Goal: Transaction & Acquisition: Purchase product/service

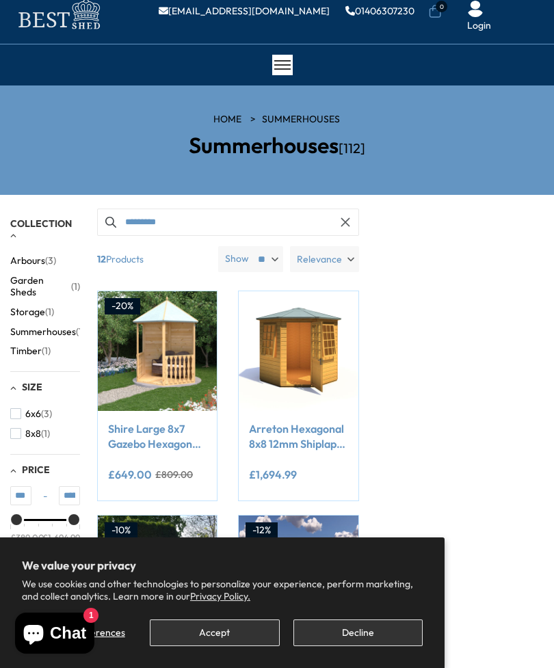
scroll to position [32, 0]
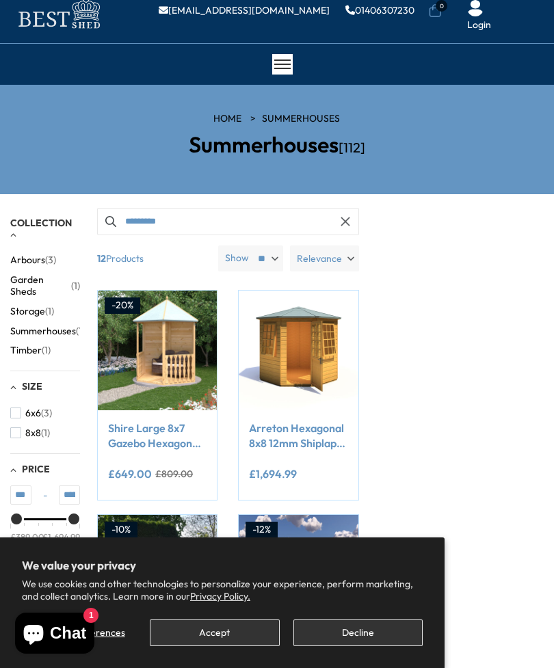
click at [76, 325] on span "(12)" at bounding box center [83, 331] width 14 height 12
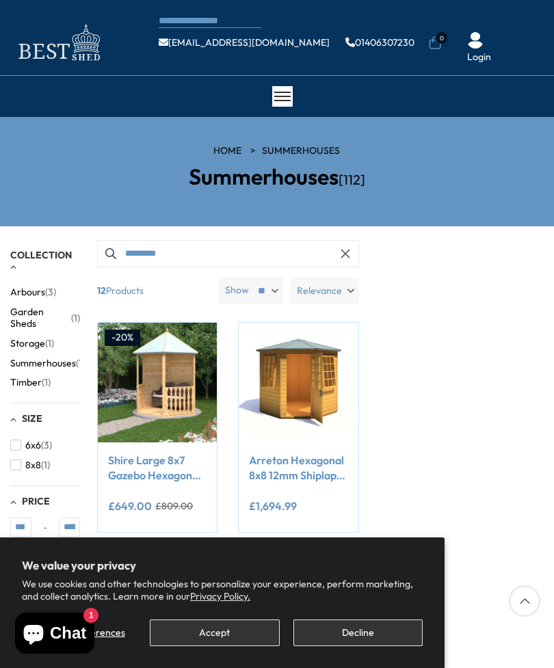
click at [237, 636] on button "Accept" at bounding box center [214, 632] width 129 height 27
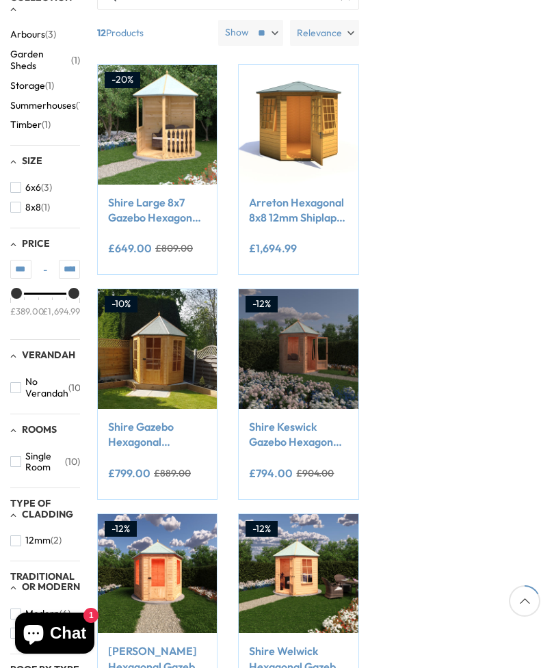
scroll to position [258, 0]
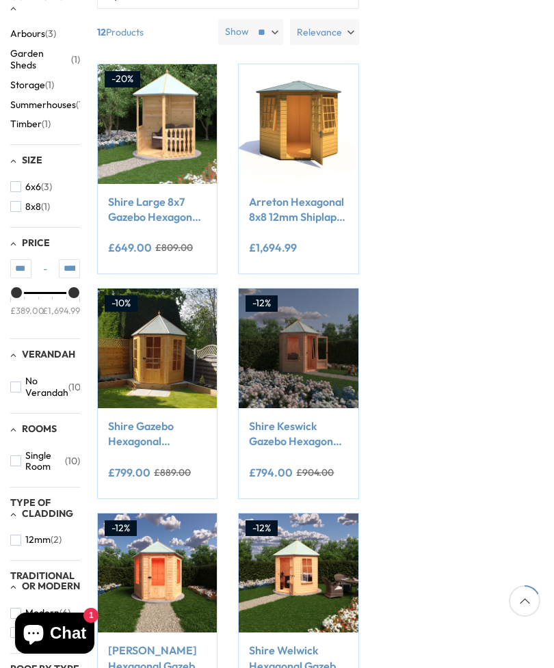
click at [164, 432] on link "Shire Gazebo Hexagonal Summerhouse 6x6 12mm Cladding" at bounding box center [157, 433] width 98 height 31
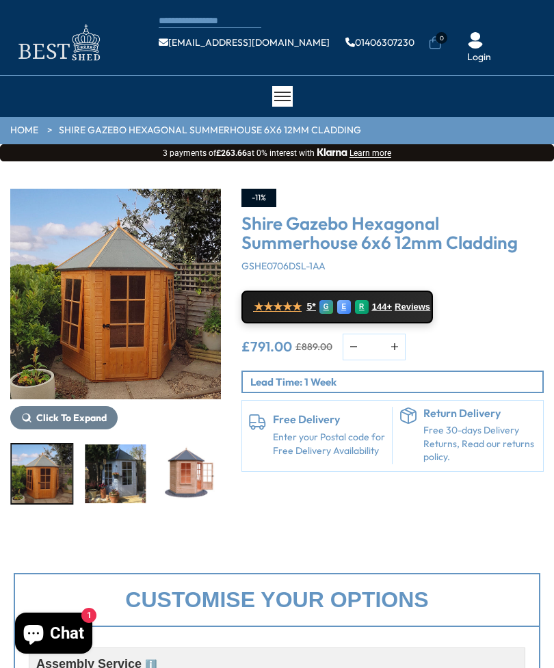
click at [124, 470] on img "3 / 15" at bounding box center [115, 473] width 61 height 59
click at [306, 468] on img "6 / 15" at bounding box center [336, 473] width 61 height 59
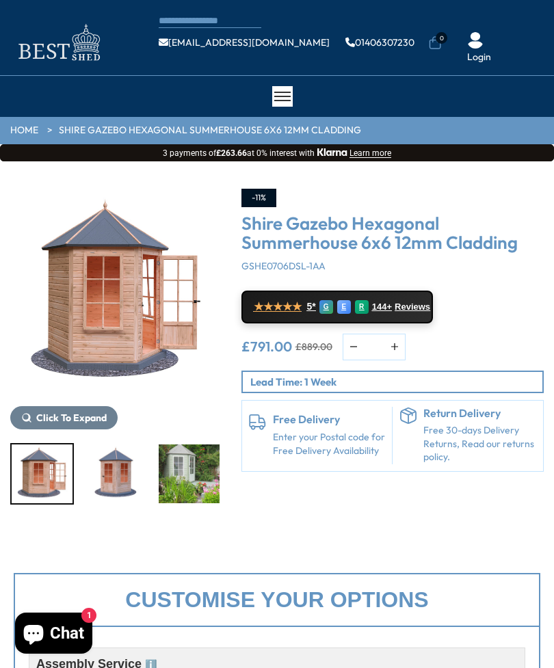
click at [49, 480] on img "4 / 15" at bounding box center [42, 473] width 61 height 59
click at [57, 474] on img "4 / 15" at bounding box center [42, 473] width 61 height 59
click at [159, 472] on img "6 / 15" at bounding box center [189, 473] width 61 height 59
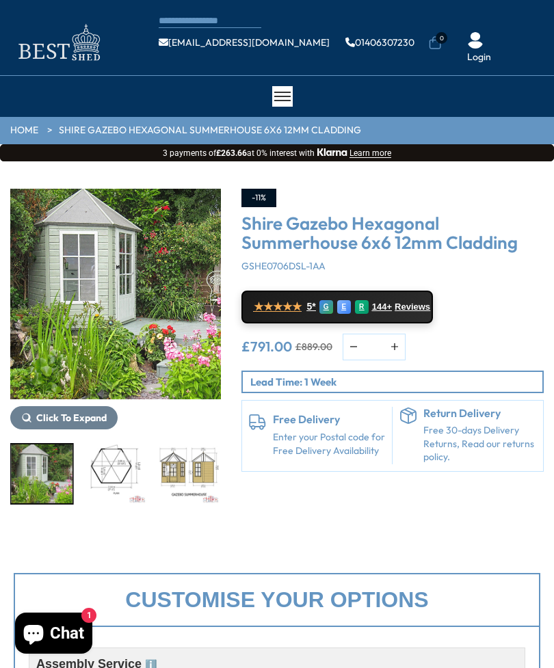
click at [124, 469] on img "7 / 15" at bounding box center [115, 473] width 61 height 59
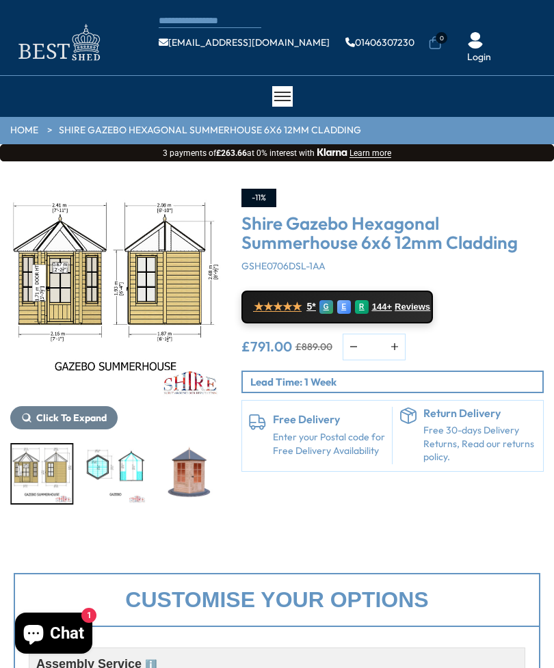
click at [180, 468] on div at bounding box center [115, 474] width 211 height 62
click at [286, 105] on div at bounding box center [282, 96] width 21 height 21
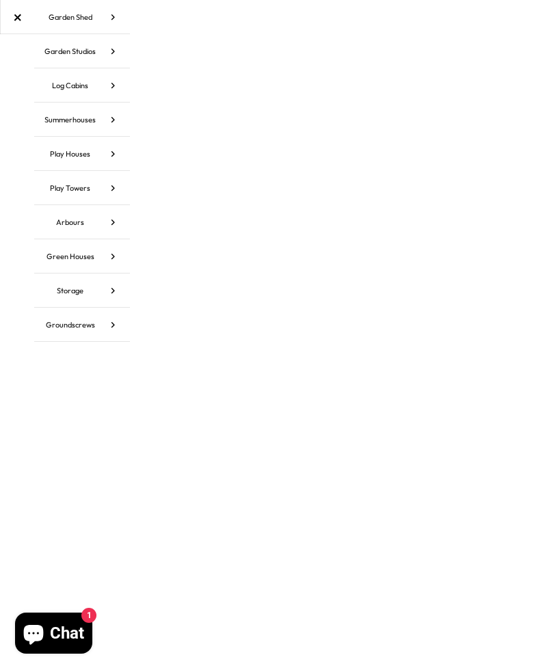
click at [91, 120] on link "Summerhouses" at bounding box center [82, 120] width 96 height 34
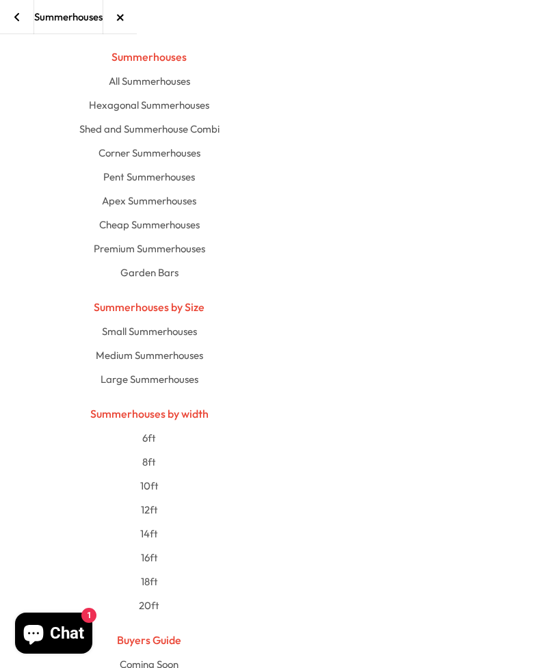
click at [167, 84] on link "All Summerhouses" at bounding box center [148, 81] width 679 height 24
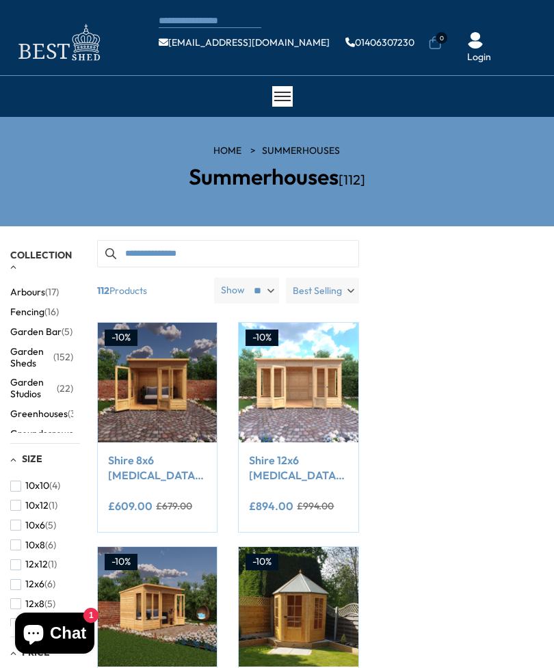
click at [328, 292] on span "Best Selling" at bounding box center [317, 291] width 49 height 26
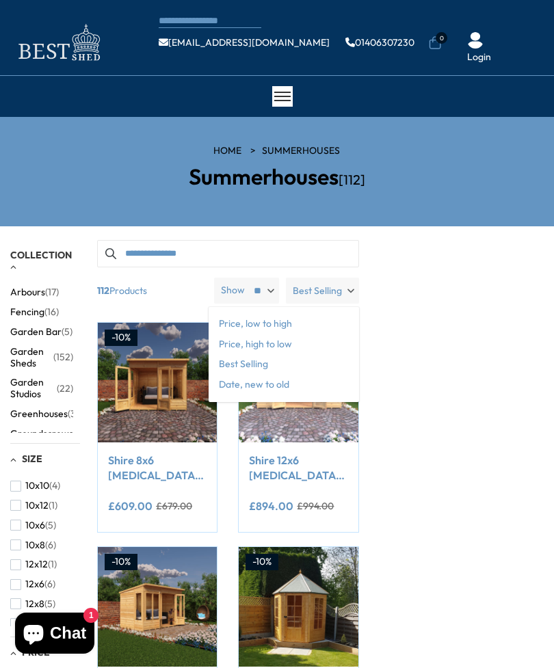
click at [275, 323] on span "Price, low to high" at bounding box center [283, 324] width 150 height 21
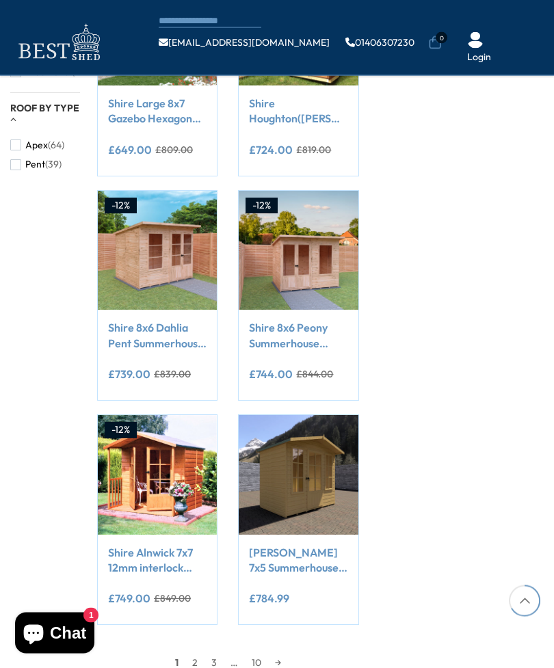
scroll to position [956, 0]
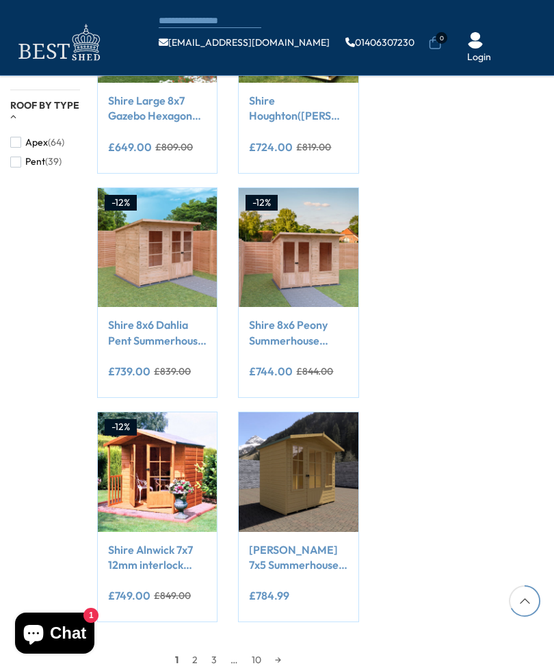
click at [195, 662] on link "2" at bounding box center [194, 659] width 19 height 21
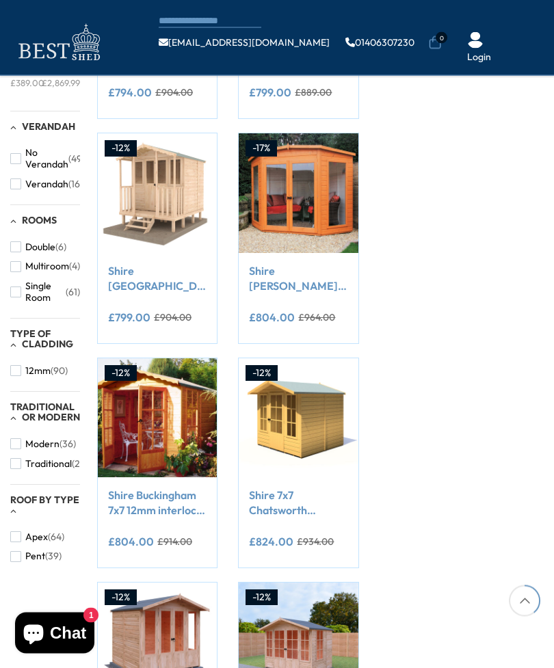
scroll to position [562, 0]
click at [171, 500] on link "Shire Buckingham 7x7 12mm interlock Clad wooden Summerhouse" at bounding box center [157, 502] width 98 height 31
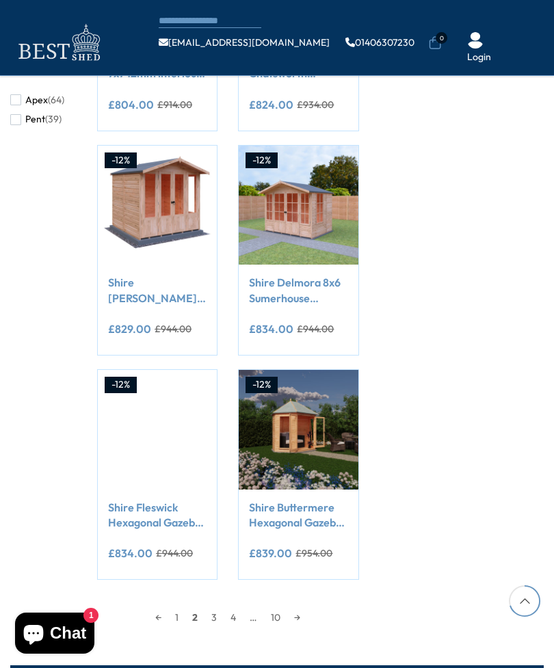
scroll to position [1000, 0]
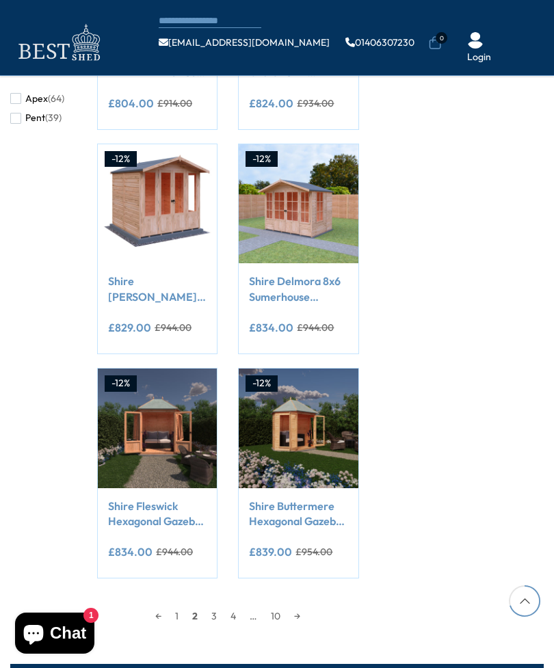
click at [306, 616] on link "→" at bounding box center [297, 616] width 20 height 21
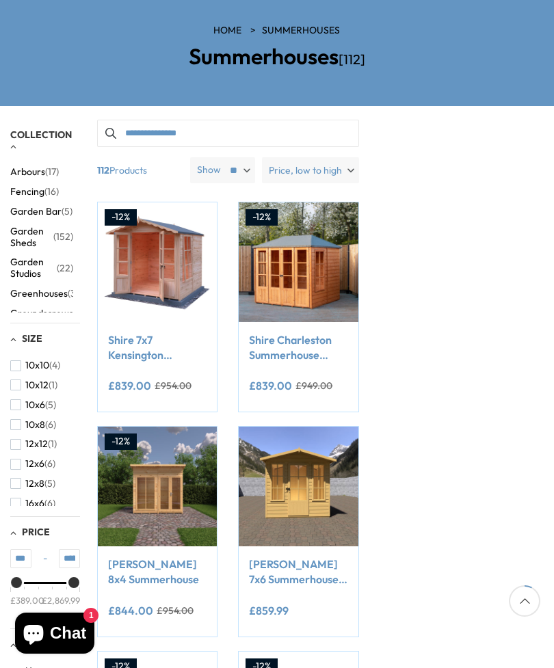
scroll to position [119, 0]
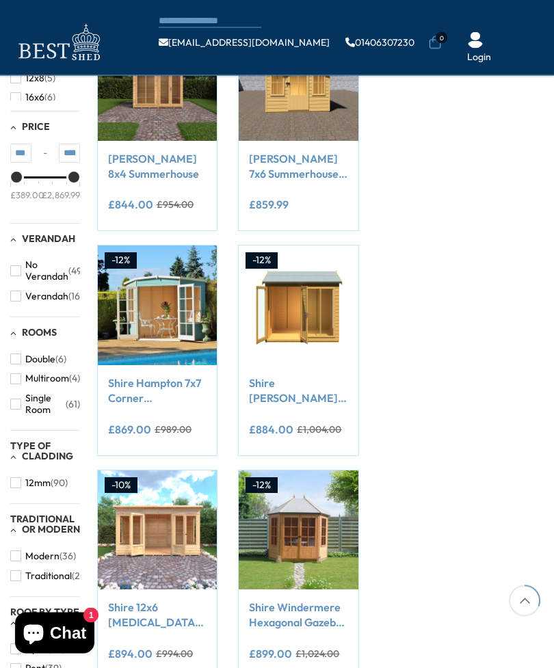
scroll to position [466, 0]
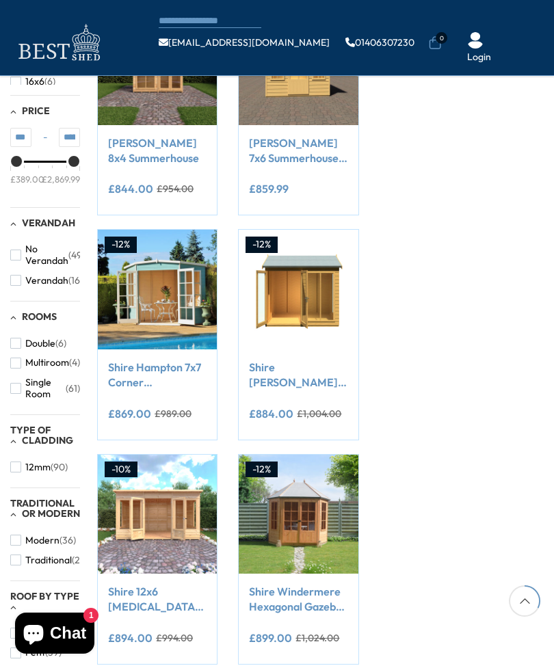
click at [295, 506] on img at bounding box center [298, 514] width 119 height 119
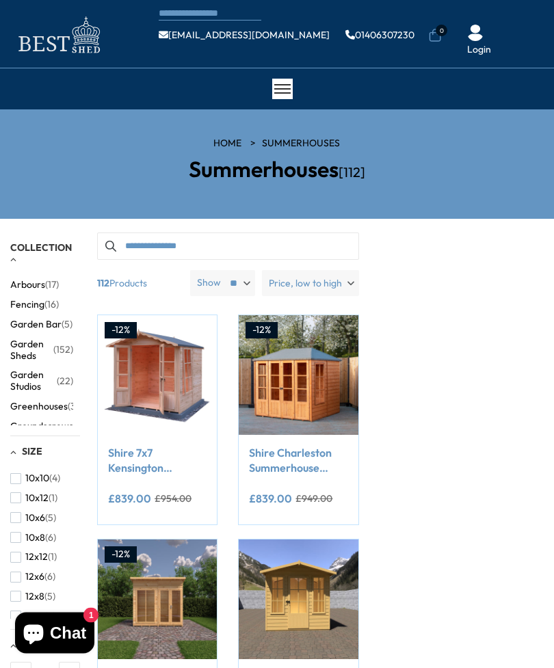
scroll to position [15, 0]
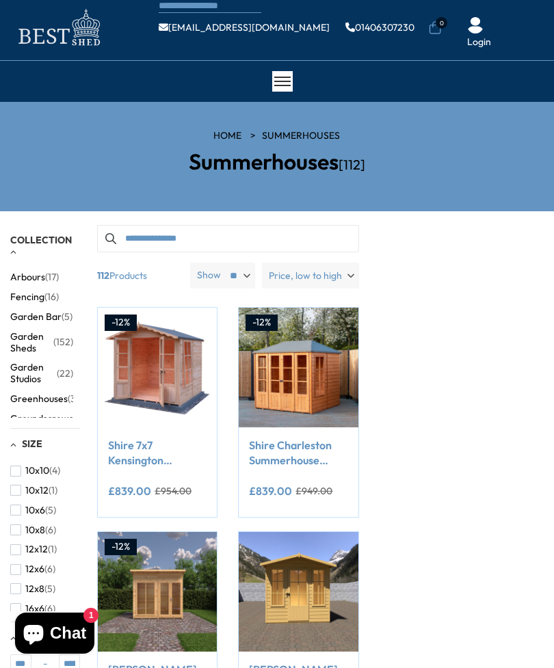
click at [285, 455] on link "Shire Charleston Summerhouse Hipped Roof" at bounding box center [298, 452] width 98 height 31
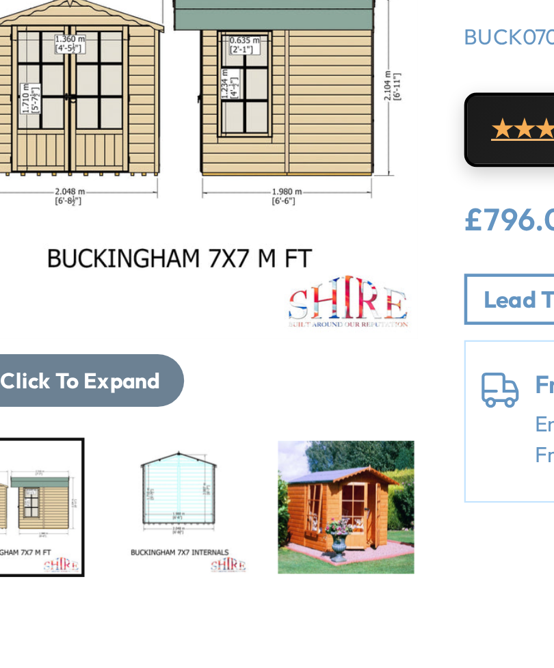
click at [159, 444] on img "5 / 10" at bounding box center [189, 473] width 61 height 59
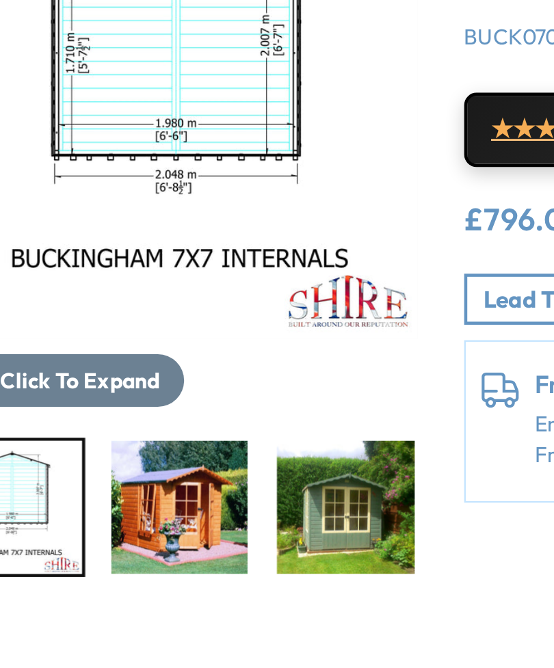
click at [85, 444] on img "5 / 10" at bounding box center [115, 473] width 61 height 59
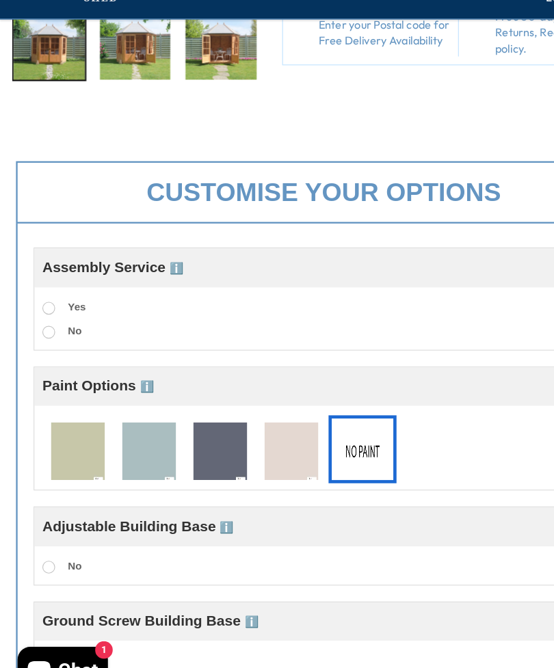
scroll to position [301, 0]
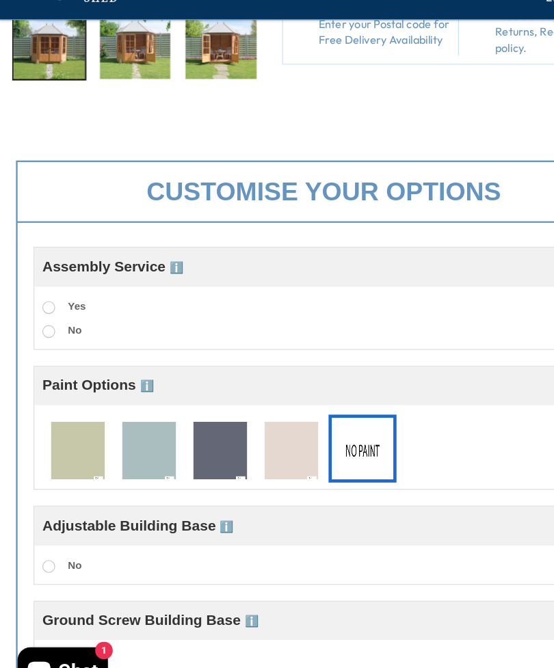
click at [43, 316] on span at bounding box center [41, 321] width 11 height 11
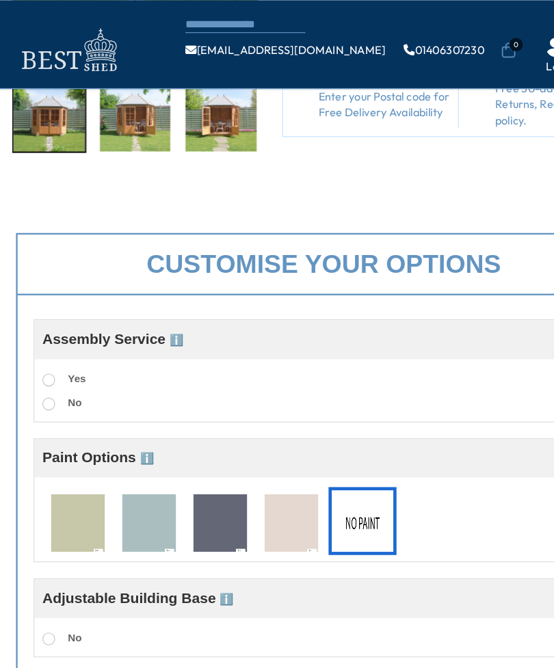
scroll to position [297, 0]
click at [44, 349] on span at bounding box center [41, 345] width 11 height 11
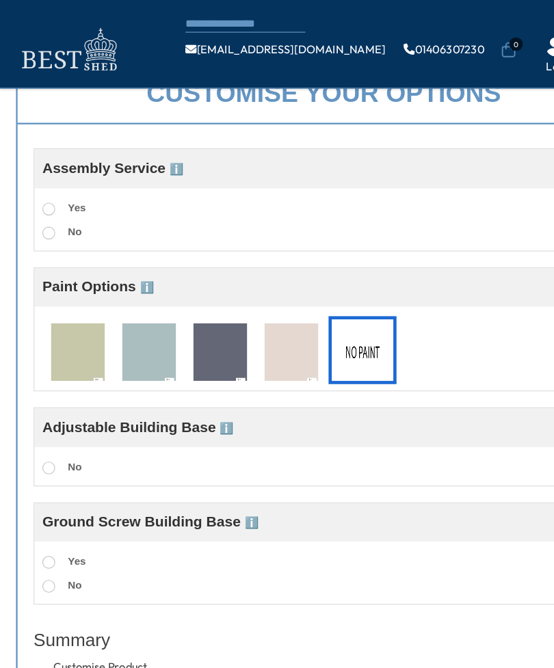
scroll to position [440, 0]
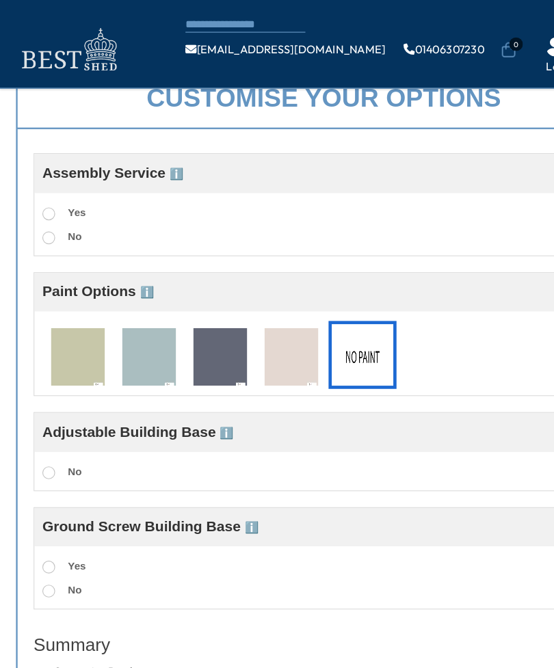
click at [131, 319] on img at bounding box center [128, 306] width 46 height 51
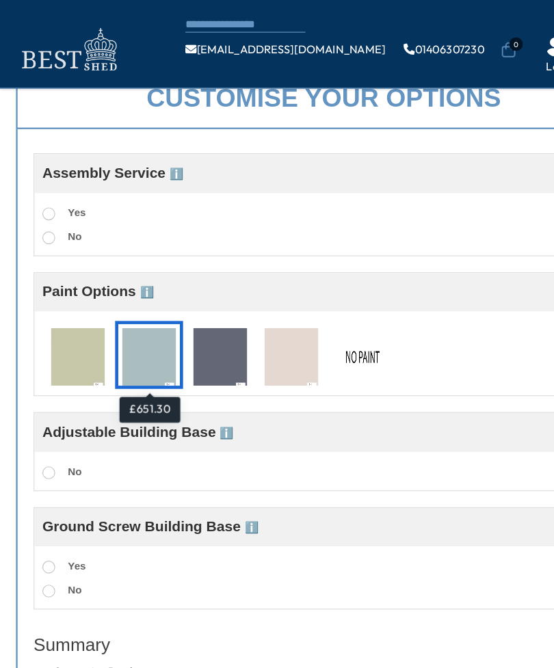
click at [200, 305] on img at bounding box center [188, 306] width 46 height 51
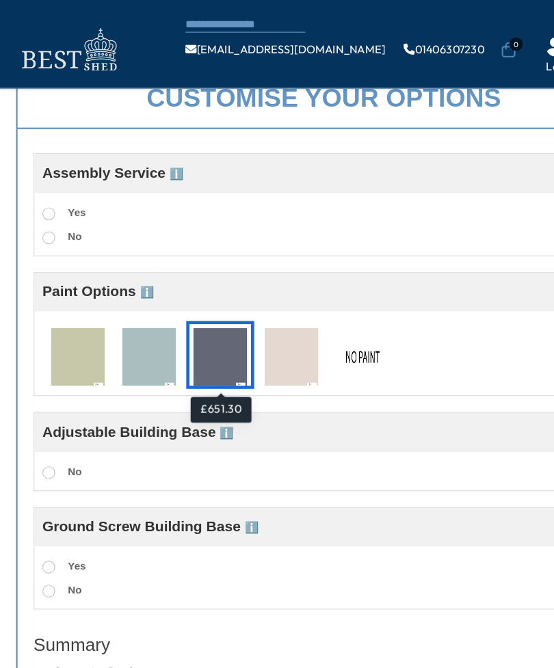
click at [256, 312] on img at bounding box center [249, 306] width 46 height 51
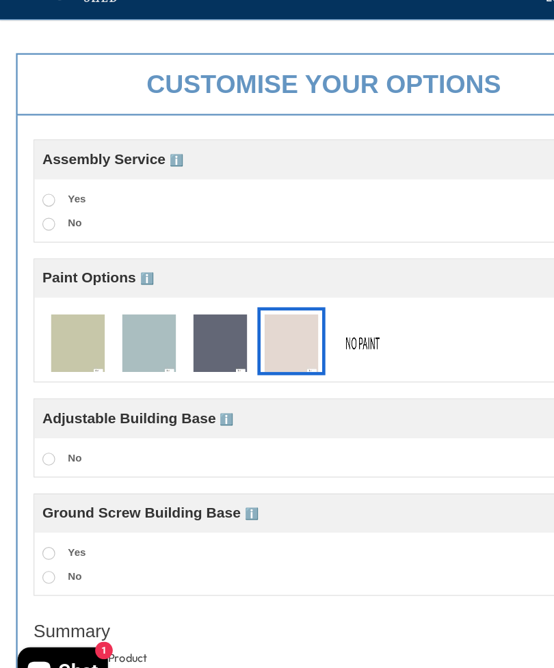
scroll to position [399, 0]
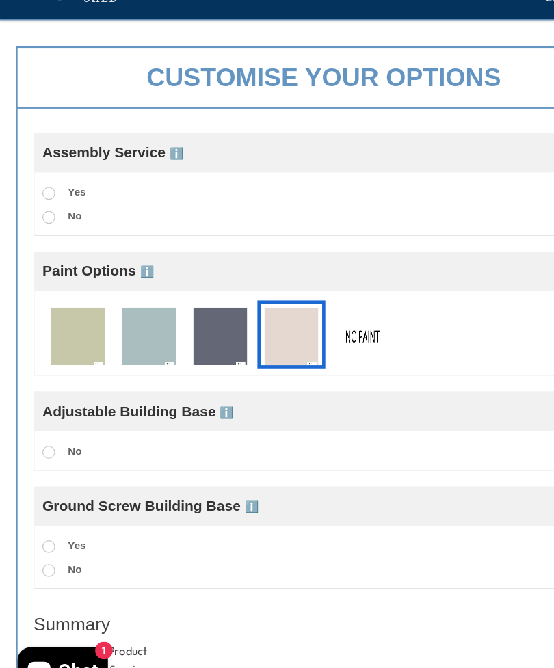
click at [305, 322] on img at bounding box center [310, 347] width 46 height 51
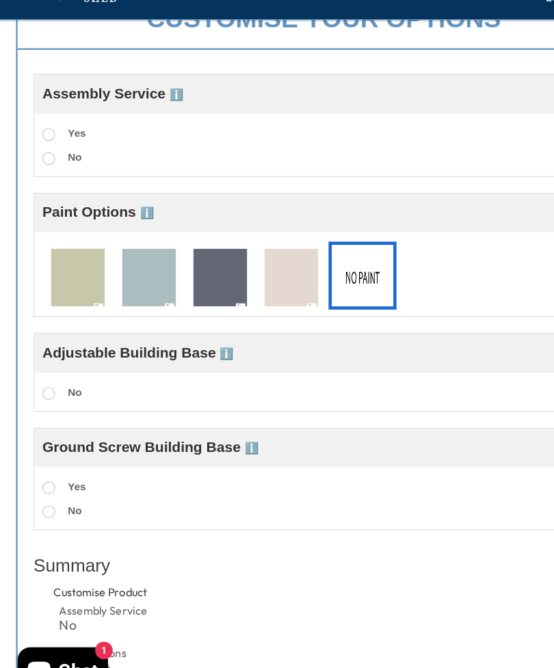
scroll to position [448, 0]
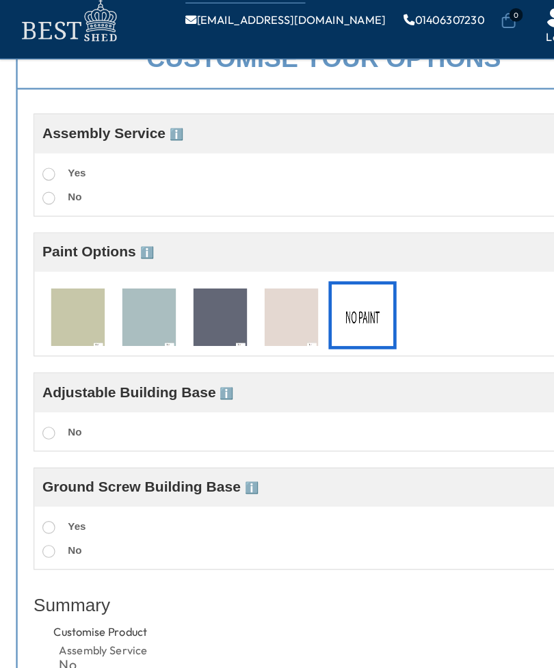
click at [133, 282] on img at bounding box center [128, 297] width 46 height 51
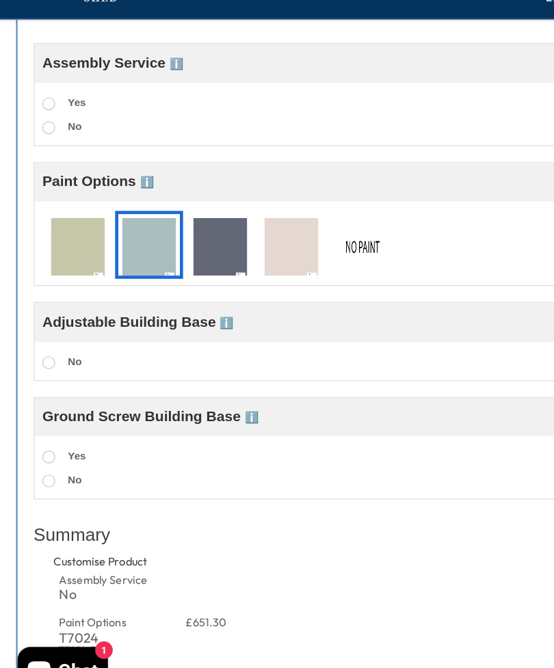
scroll to position [491, 0]
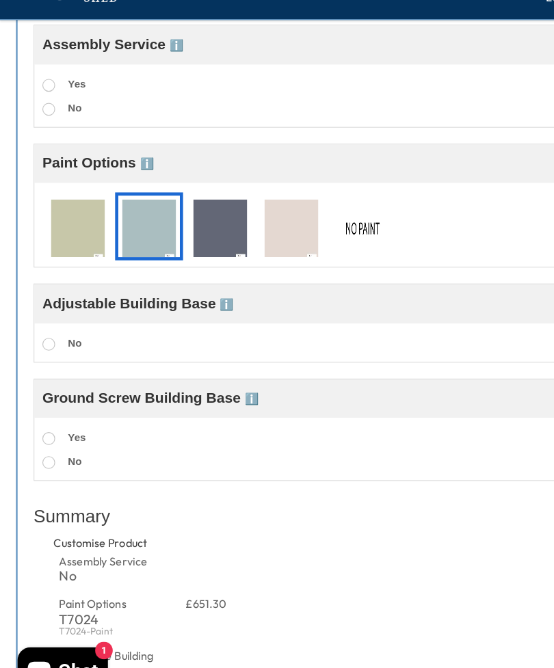
click at [47, 425] on label "Yes" at bounding box center [54, 434] width 37 height 18
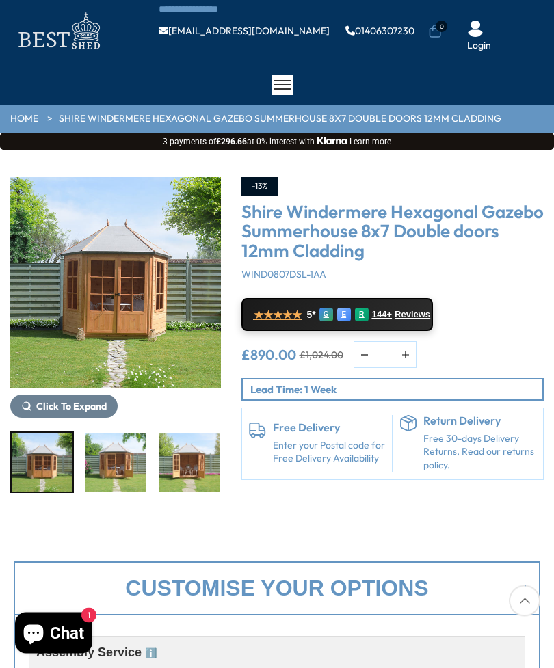
scroll to position [0, 0]
